Goal: Task Accomplishment & Management: Use online tool/utility

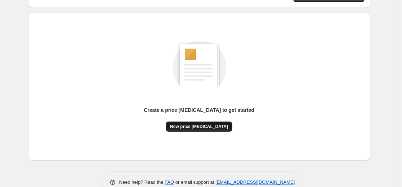
scroll to position [72, 0]
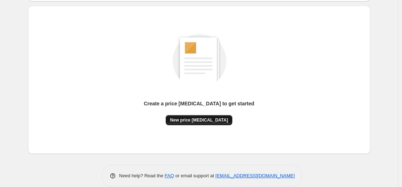
click at [213, 116] on button "New price [MEDICAL_DATA]" at bounding box center [199, 120] width 67 height 10
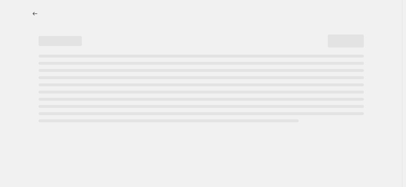
select select "percentage"
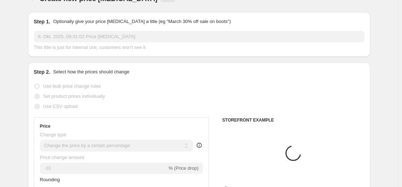
scroll to position [108, 0]
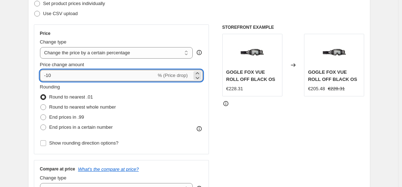
click at [102, 81] on input "-10" at bounding box center [98, 76] width 116 height 12
type input "-1"
type input "-37"
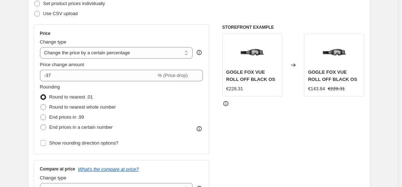
click at [171, 156] on div "Price Change type Change the price to a certain amount Change the price by a ce…" at bounding box center [122, 113] width 176 height 177
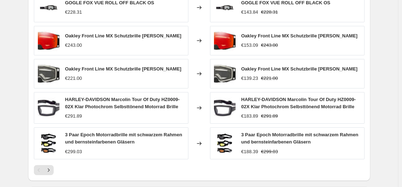
scroll to position [433, 0]
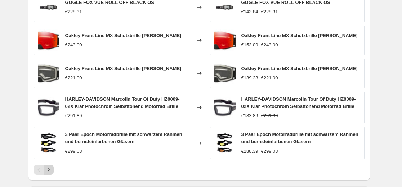
click at [52, 173] on icon "Next" at bounding box center [48, 170] width 7 height 7
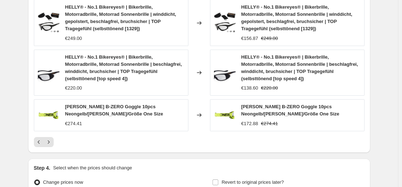
scroll to position [505, 0]
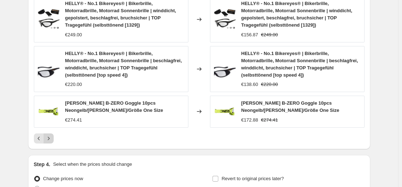
click at [52, 141] on icon "Next" at bounding box center [48, 138] width 7 height 7
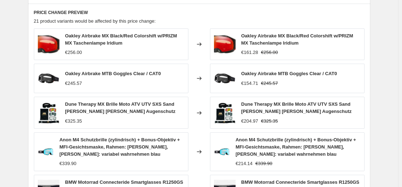
scroll to position [469, 0]
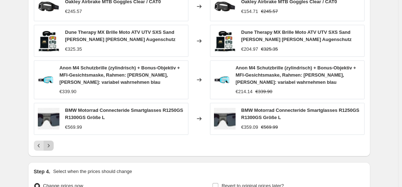
click at [49, 149] on icon "Next" at bounding box center [48, 145] width 7 height 7
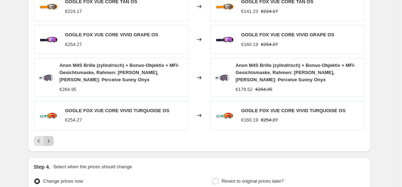
click at [51, 140] on icon "Next" at bounding box center [48, 141] width 7 height 7
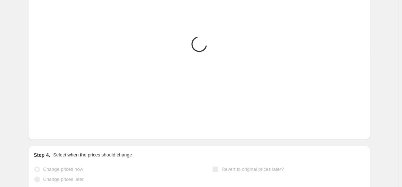
scroll to position [401, 0]
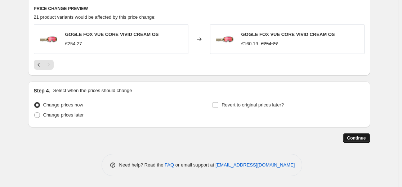
click at [352, 134] on button "Continue" at bounding box center [356, 138] width 27 height 10
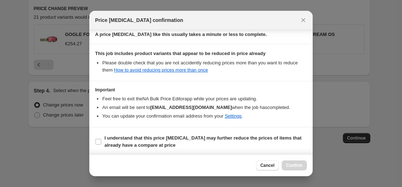
scroll to position [116, 0]
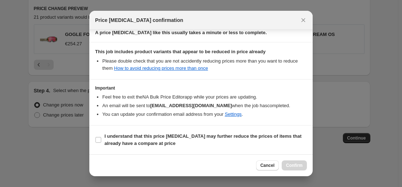
click at [255, 134] on b "I understand that this price [MEDICAL_DATA] may further reduce the prices of it…" at bounding box center [203, 140] width 197 height 13
click at [101, 137] on input "I understand that this price [MEDICAL_DATA] may further reduce the prices of it…" at bounding box center [99, 140] width 6 height 6
checkbox input "true"
click at [301, 166] on span "Confirm" at bounding box center [294, 166] width 17 height 6
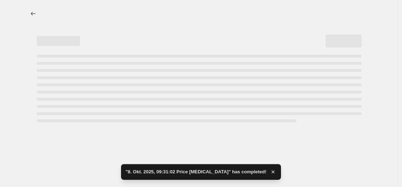
select select "percentage"
